Goal: Navigation & Orientation: Understand site structure

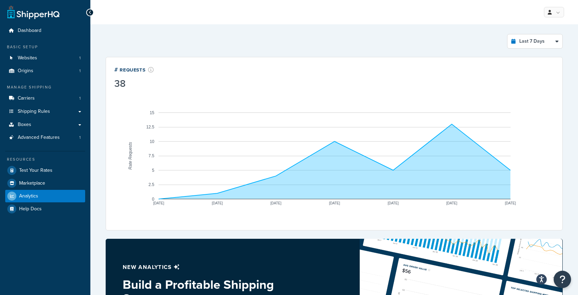
select select "last_7_days"
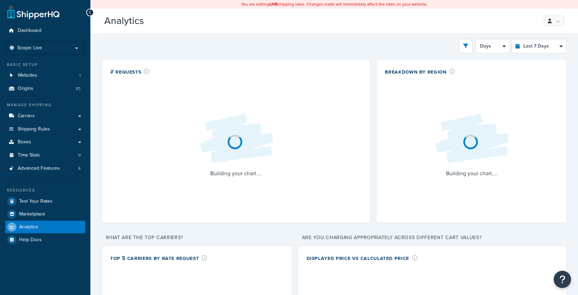
select select "last_7_days"
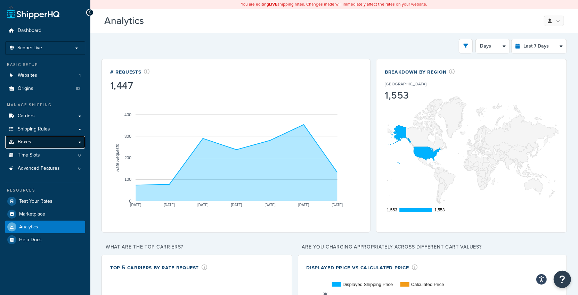
click at [58, 147] on link "Boxes" at bounding box center [45, 142] width 80 height 13
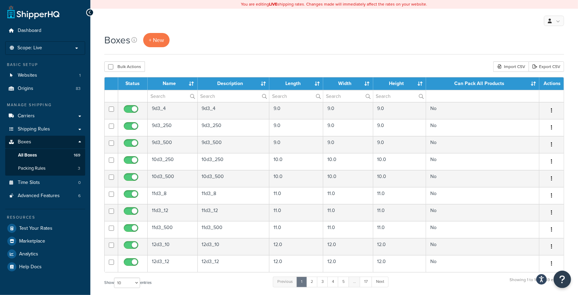
click at [561, 14] on div "My Profile Billing Global Settings Contact Us Logout" at bounding box center [334, 21] width 488 height 24
click at [56, 194] on span "Advanced Features" at bounding box center [39, 196] width 42 height 6
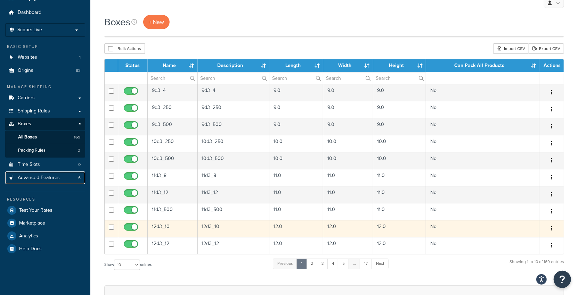
scroll to position [146, 0]
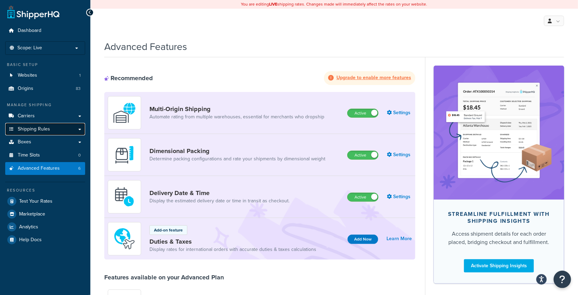
click at [51, 132] on link "Shipping Rules" at bounding box center [45, 129] width 80 height 13
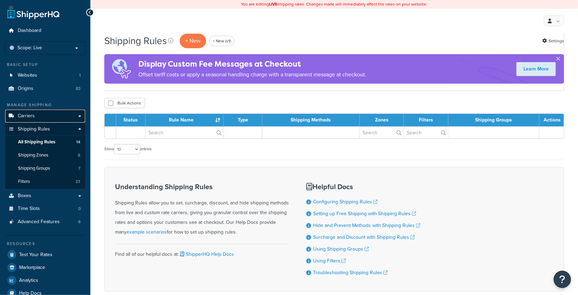
click at [55, 119] on link "Carriers" at bounding box center [45, 116] width 80 height 13
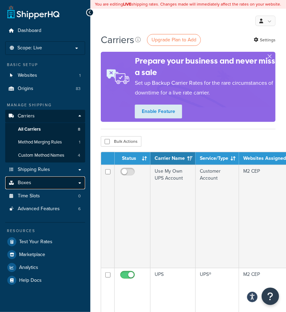
click at [58, 179] on link "Boxes" at bounding box center [45, 183] width 80 height 13
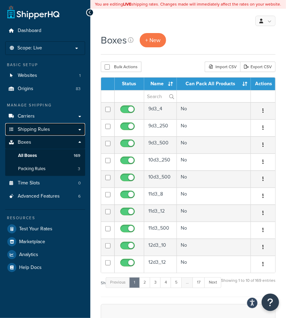
click at [52, 132] on link "Shipping Rules" at bounding box center [45, 129] width 80 height 13
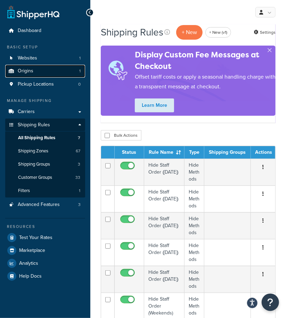
click at [42, 73] on link "Origins 1" at bounding box center [45, 71] width 80 height 13
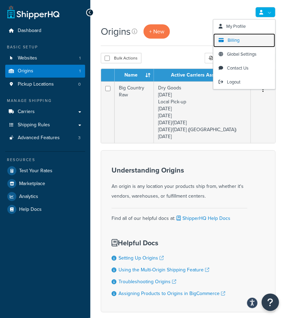
click at [236, 39] on span "Billing" at bounding box center [234, 40] width 12 height 7
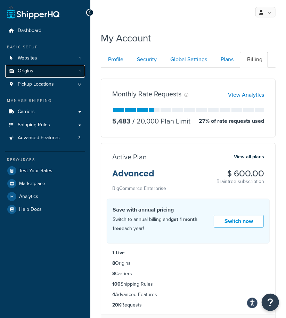
click at [42, 73] on link "Origins 1" at bounding box center [45, 71] width 80 height 13
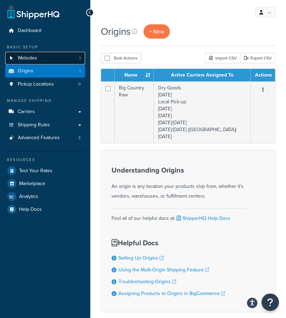
click at [47, 55] on link "Websites 1" at bounding box center [45, 58] width 80 height 13
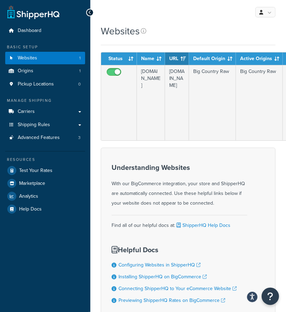
click at [170, 30] on div "Websites" at bounding box center [188, 31] width 175 height 14
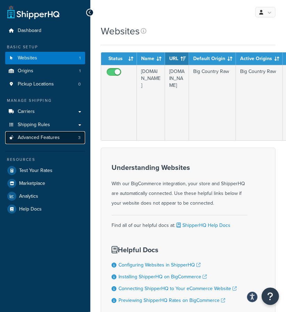
click at [28, 138] on span "Advanced Features" at bounding box center [39, 138] width 42 height 6
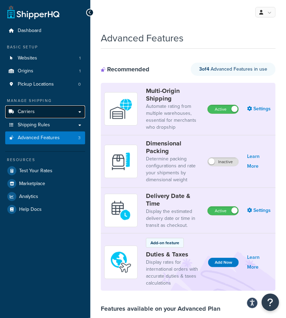
click at [60, 114] on link "Carriers" at bounding box center [45, 111] width 80 height 13
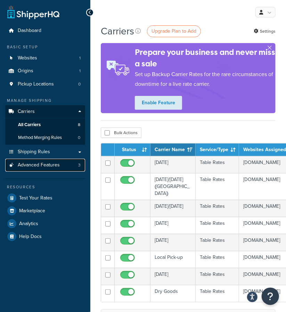
click at [46, 167] on span "Advanced Features" at bounding box center [39, 165] width 42 height 6
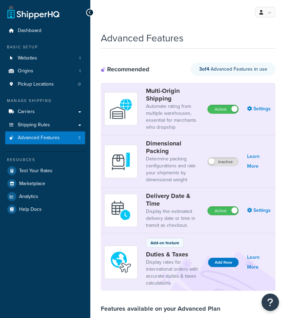
click at [46, 154] on div "Resources Test Your Rates Marketplace Analytics Help Docs" at bounding box center [45, 183] width 80 height 64
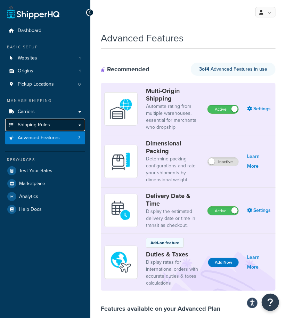
click at [43, 122] on span "Shipping Rules" at bounding box center [34, 125] width 32 height 6
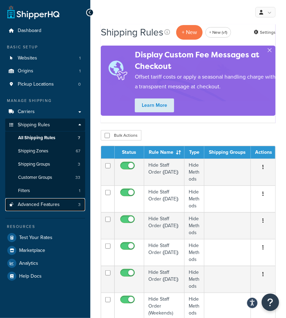
click at [53, 202] on span "Advanced Features" at bounding box center [39, 205] width 42 height 6
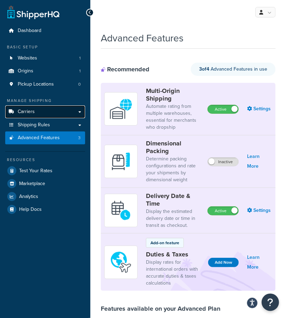
click at [42, 113] on link "Carriers" at bounding box center [45, 111] width 80 height 13
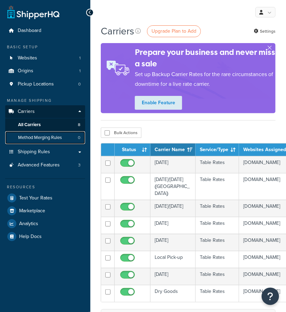
click at [52, 139] on span "Method Merging Rules" at bounding box center [40, 138] width 44 height 6
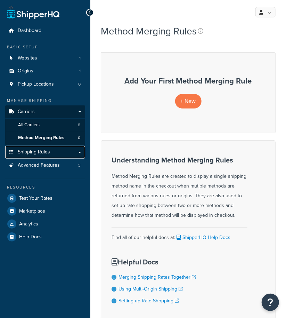
drag, startPoint x: 0, startPoint y: 0, endPoint x: 39, endPoint y: 153, distance: 157.8
click at [39, 153] on span "Shipping Rules" at bounding box center [34, 152] width 32 height 6
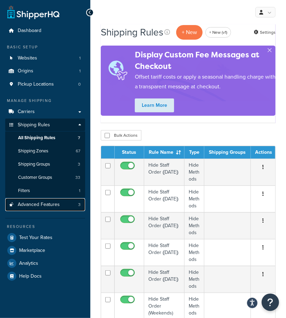
click at [53, 208] on link "Advanced Features 3" at bounding box center [45, 204] width 80 height 13
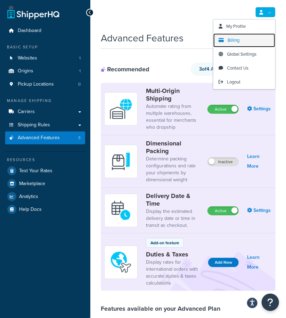
click at [228, 40] on span "Billing" at bounding box center [234, 40] width 12 height 7
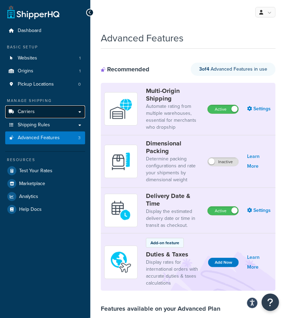
click at [55, 113] on link "Carriers" at bounding box center [45, 111] width 80 height 13
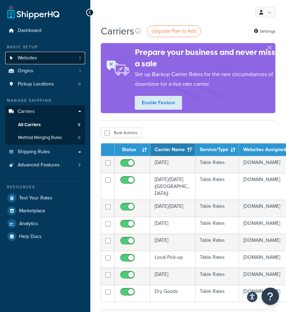
click at [38, 57] on link "Websites 1" at bounding box center [45, 58] width 80 height 13
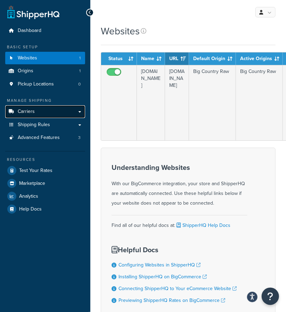
click at [39, 111] on link "Carriers" at bounding box center [45, 111] width 80 height 13
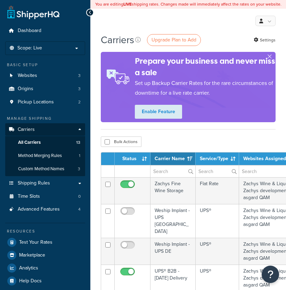
select select "15"
